Goal: Task Accomplishment & Management: Use online tool/utility

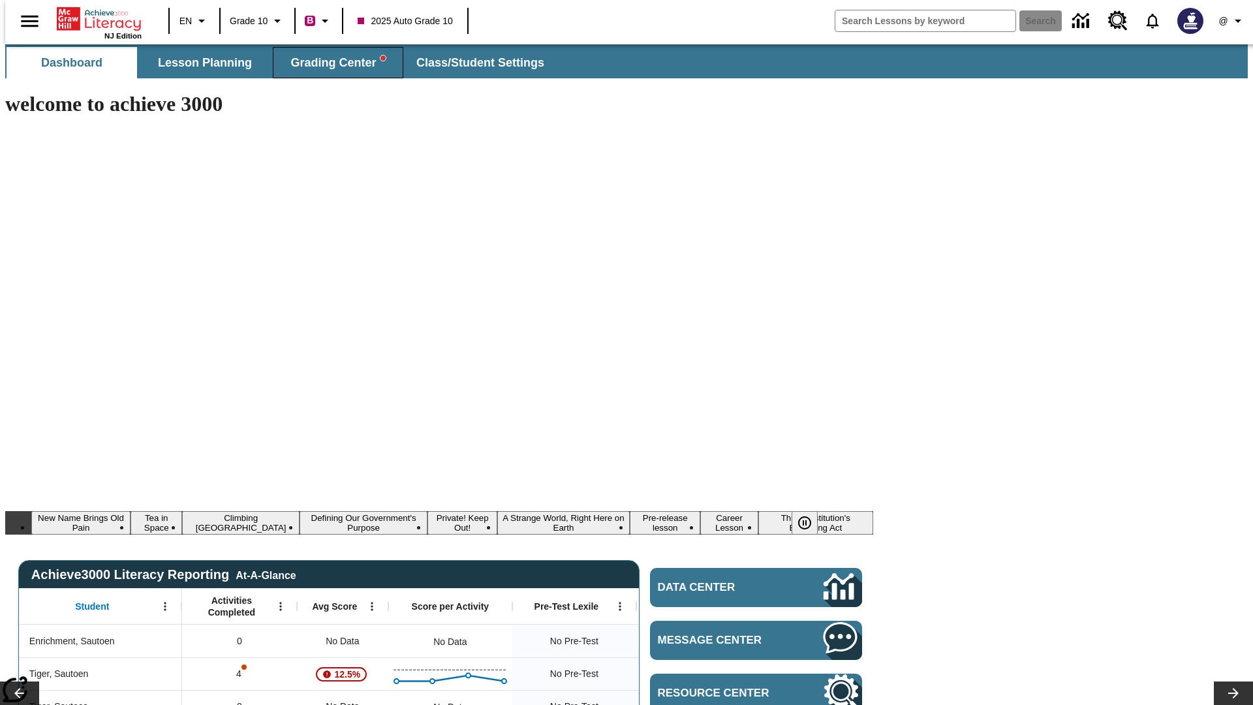
click at [333, 63] on span "Grading Center" at bounding box center [338, 62] width 95 height 15
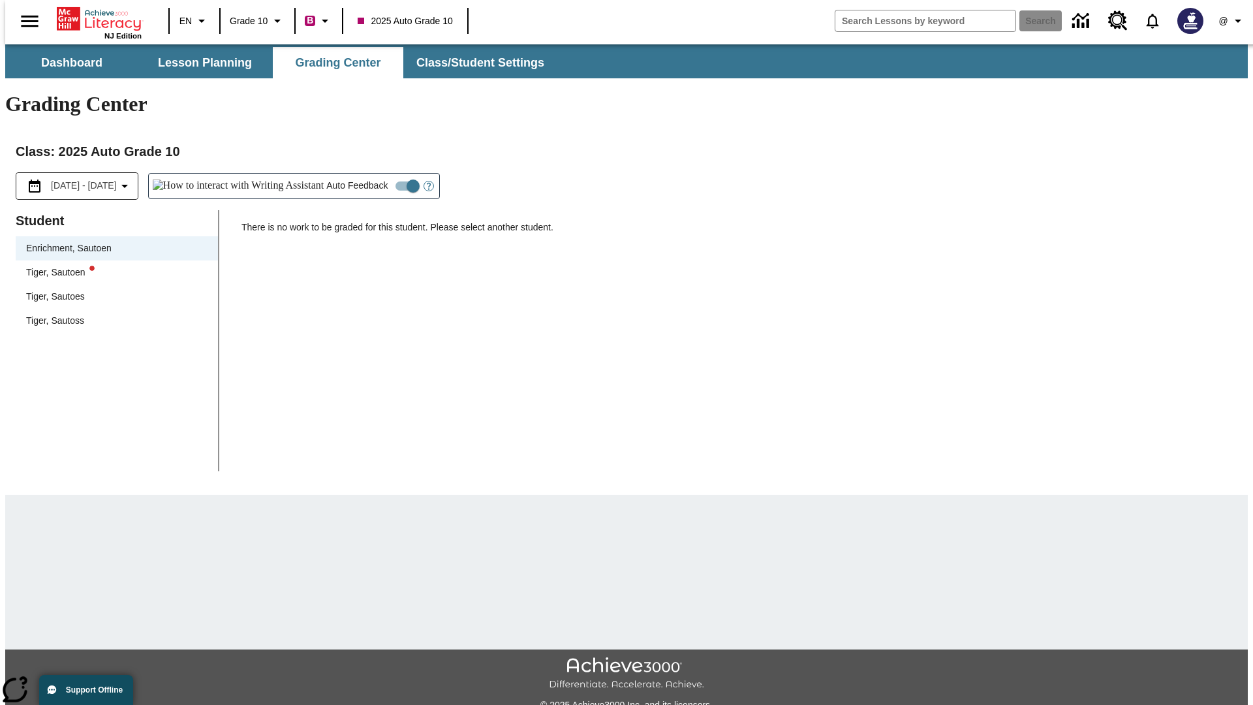
click at [112, 266] on div "Tiger, Sautoen" at bounding box center [116, 273] width 181 height 14
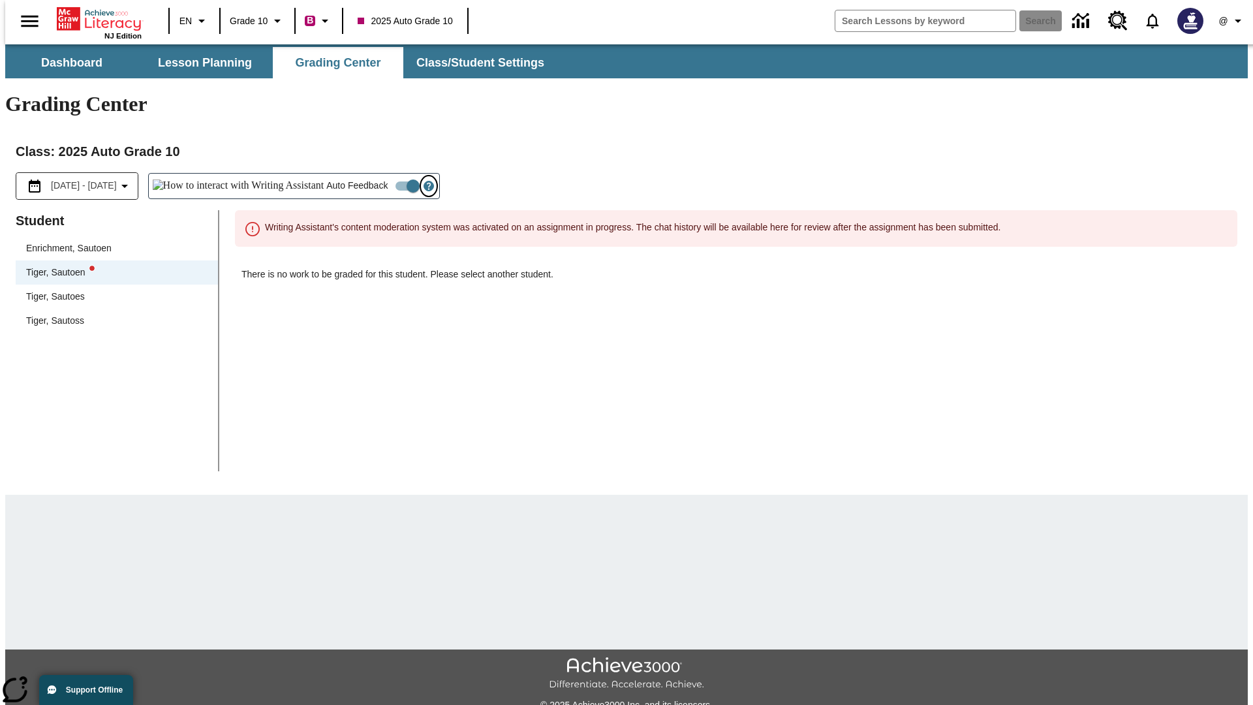
click at [427, 183] on icon "Open Help for Writing Assistant" at bounding box center [429, 186] width 4 height 7
